Goal: Task Accomplishment & Management: Use online tool/utility

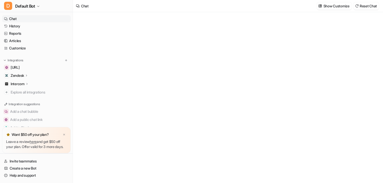
type textarea "**********"
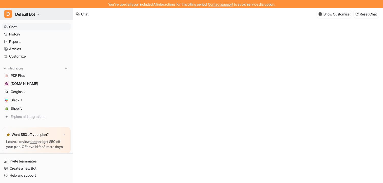
click at [34, 18] on button "D Default Bot" at bounding box center [36, 14] width 73 height 12
type textarea "**********"
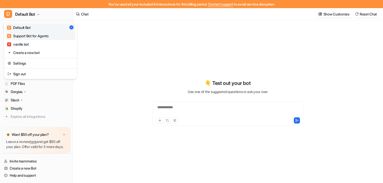
click at [31, 36] on div "S Support Bot for Agents" at bounding box center [28, 35] width 42 height 5
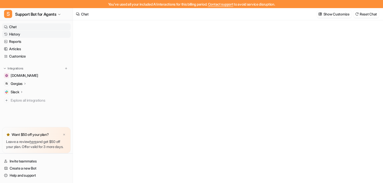
click at [19, 36] on link "History" at bounding box center [36, 34] width 69 height 7
type textarea "**********"
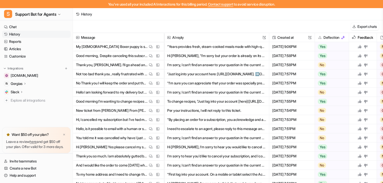
click at [23, 82] on p "Gorgias" at bounding box center [17, 83] width 12 height 5
click at [22, 106] on p "AI Agent" at bounding box center [21, 105] width 13 height 5
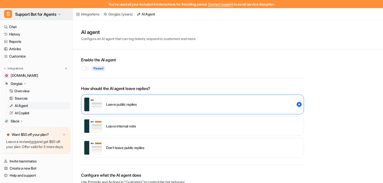
click at [28, 14] on span "Support Bot for Agents" at bounding box center [35, 14] width 41 height 7
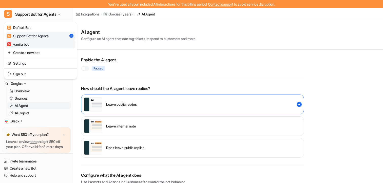
click at [28, 46] on div "V vanilla bot" at bounding box center [18, 44] width 22 height 5
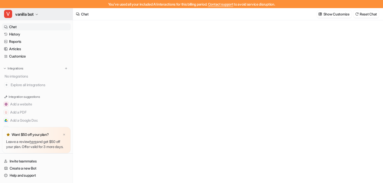
type textarea "**********"
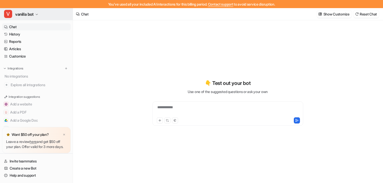
click at [29, 10] on button "V vanilla bot" at bounding box center [36, 14] width 73 height 12
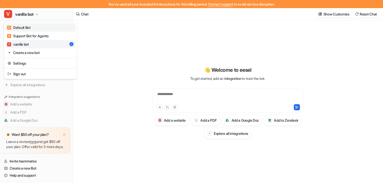
click at [27, 31] on link "D Default Bot" at bounding box center [41, 27] width 70 height 8
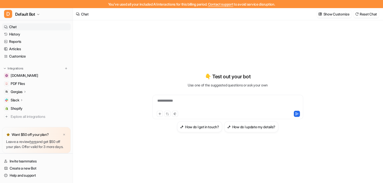
click at [22, 91] on p "Gorgias" at bounding box center [17, 91] width 12 height 5
click at [22, 112] on p "AI Agent" at bounding box center [21, 113] width 13 height 5
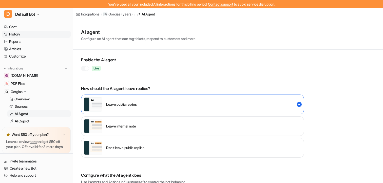
click at [20, 36] on link "History" at bounding box center [36, 34] width 69 height 7
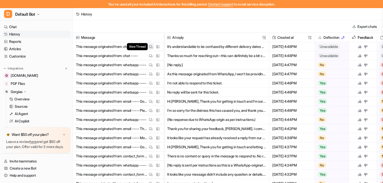
click at [151, 46] on img at bounding box center [151, 47] width 4 height 4
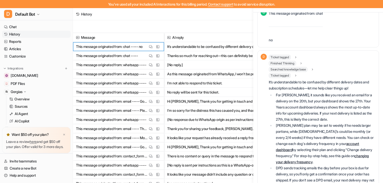
scroll to position [222, 0]
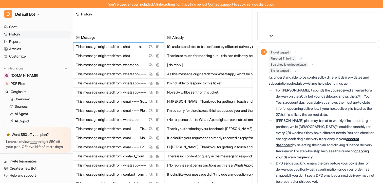
click at [163, 19] on div "History" at bounding box center [228, 14] width 310 height 12
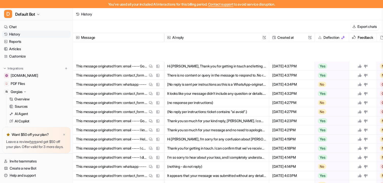
scroll to position [153, 0]
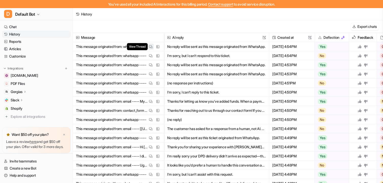
click at [150, 48] on img at bounding box center [151, 47] width 4 height 4
click at [207, 23] on div "Export chats" at bounding box center [228, 26] width 310 height 13
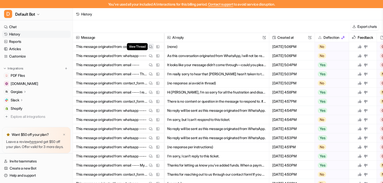
click at [150, 47] on img at bounding box center [151, 47] width 4 height 4
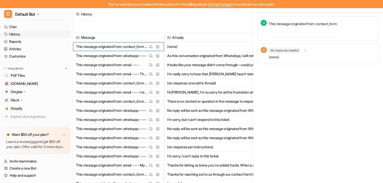
click at [153, 33] on span "Message" at bounding box center [118, 37] width 87 height 9
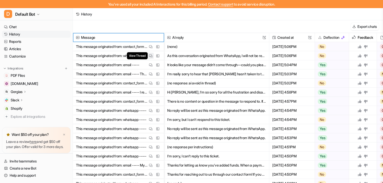
click at [151, 56] on img at bounding box center [151, 56] width 4 height 4
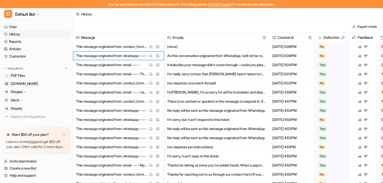
click at [158, 26] on div "Export chats" at bounding box center [228, 26] width 310 height 13
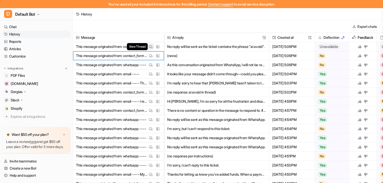
click at [148, 47] on button "View Thread" at bounding box center [151, 47] width 6 height 6
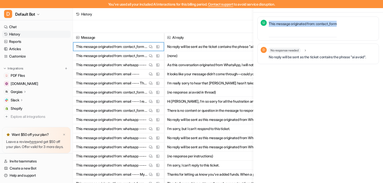
drag, startPoint x: 274, startPoint y: 24, endPoint x: 338, endPoint y: 27, distance: 63.7
click at [337, 27] on div "U This message originated from: contact_form" at bounding box center [299, 28] width 76 height 17
click at [337, 27] on div "This message originated from: contact_form" at bounding box center [303, 29] width 68 height 16
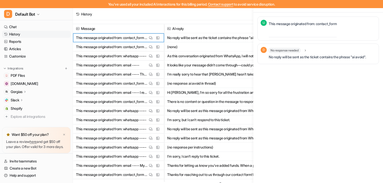
scroll to position [4, 0]
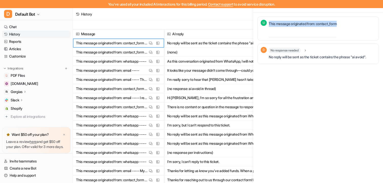
drag, startPoint x: 268, startPoint y: 21, endPoint x: 280, endPoint y: 36, distance: 18.9
click at [280, 36] on div "U This message originated from: contact_form" at bounding box center [299, 28] width 76 height 17
click at [280, 36] on div "This message originated from: contact_form" at bounding box center [303, 29] width 68 height 16
click at [209, 25] on div "Export chats" at bounding box center [228, 23] width 310 height 13
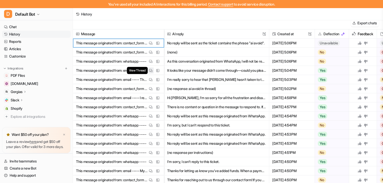
click at [151, 70] on img at bounding box center [151, 71] width 4 height 4
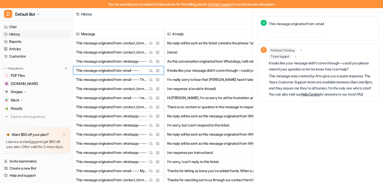
click at [282, 58] on span "Ticket tagged" at bounding box center [280, 56] width 22 height 5
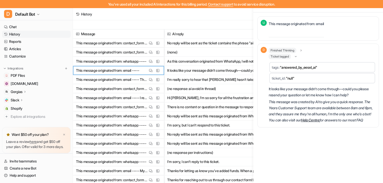
click at [282, 58] on span "Ticket tagged" at bounding box center [280, 56] width 22 height 5
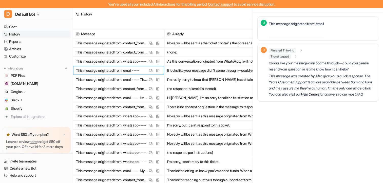
click at [282, 51] on span "Finished Thinking" at bounding box center [282, 50] width 27 height 5
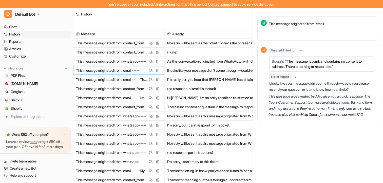
click at [284, 49] on span "Finished Thinking" at bounding box center [282, 50] width 27 height 5
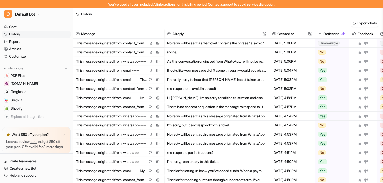
click at [222, 23] on div "Export chats" at bounding box center [228, 23] width 310 height 13
click at [149, 79] on button "View Thread" at bounding box center [151, 80] width 6 height 6
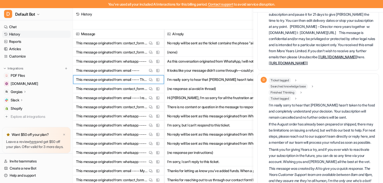
scroll to position [283, 0]
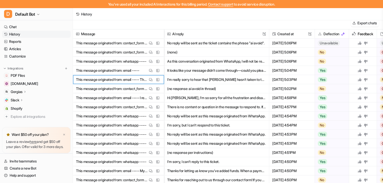
click at [212, 23] on div "Export chats" at bounding box center [228, 23] width 310 height 13
click at [149, 62] on img at bounding box center [151, 62] width 4 height 4
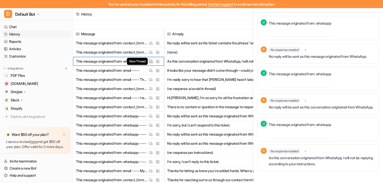
scroll to position [114, 0]
click at [172, 21] on div "Export chats" at bounding box center [228, 23] width 310 height 13
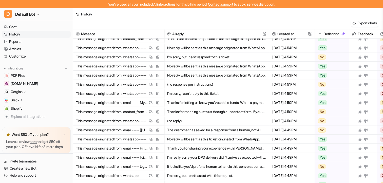
scroll to position [0, 0]
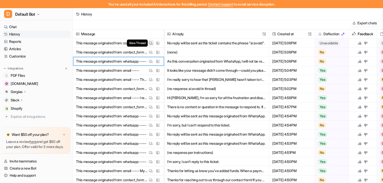
click at [151, 42] on img at bounding box center [151, 43] width 4 height 4
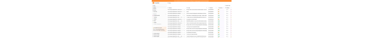
scroll to position [4, 0]
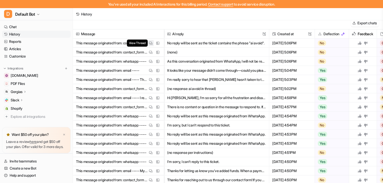
click at [151, 45] on button "View Thread" at bounding box center [151, 43] width 6 height 6
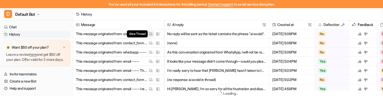
scroll to position [13, 0]
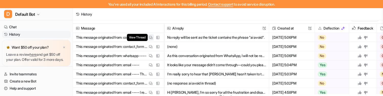
click at [149, 36] on img at bounding box center [151, 38] width 4 height 4
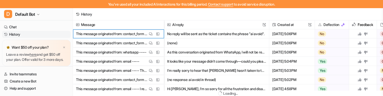
click at [126, 19] on div "History" at bounding box center [228, 14] width 310 height 12
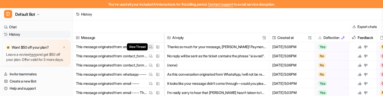
click at [149, 47] on img at bounding box center [151, 47] width 4 height 4
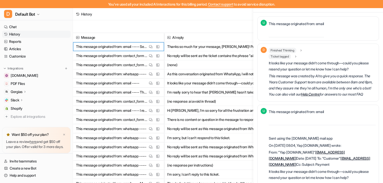
click at [292, 34] on div "This message originated from: email" at bounding box center [296, 29] width 55 height 16
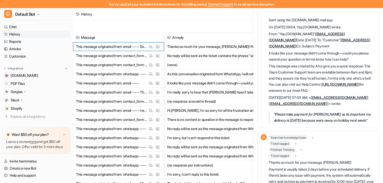
scroll to position [230, 0]
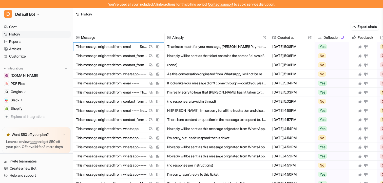
click at [214, 23] on div "Export chats" at bounding box center [228, 26] width 310 height 13
click at [149, 84] on img at bounding box center [151, 83] width 4 height 4
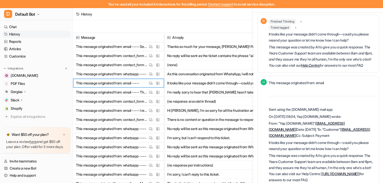
scroll to position [0, 0]
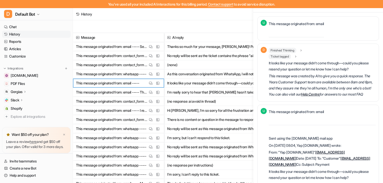
click at [220, 21] on div "Export chats" at bounding box center [228, 26] width 310 height 13
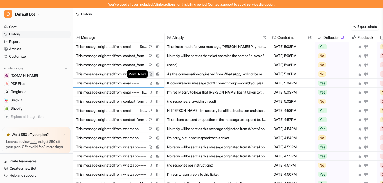
click at [153, 72] on button "View Thread" at bounding box center [151, 74] width 6 height 6
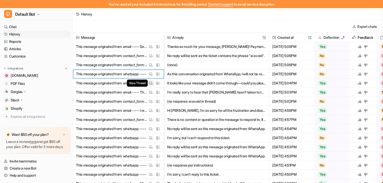
click at [152, 84] on img at bounding box center [151, 83] width 4 height 4
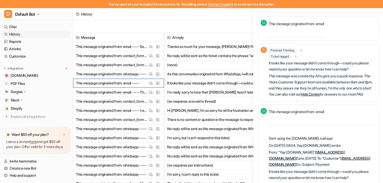
click at [189, 21] on div "Export chats" at bounding box center [228, 26] width 310 height 13
